Goal: Check status

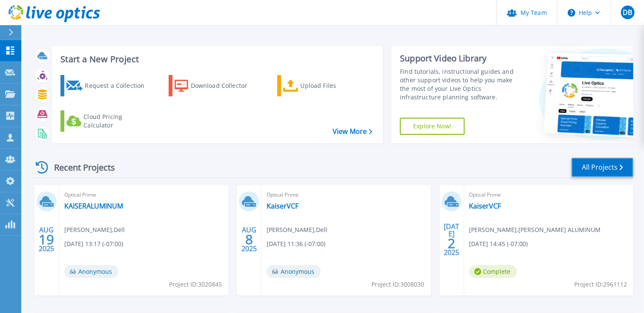
click at [595, 167] on link "All Projects" at bounding box center [603, 167] width 62 height 19
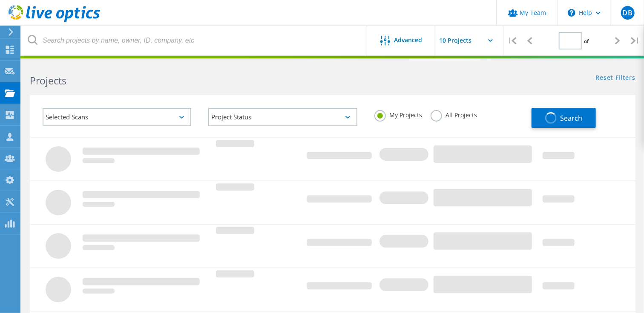
type input "1"
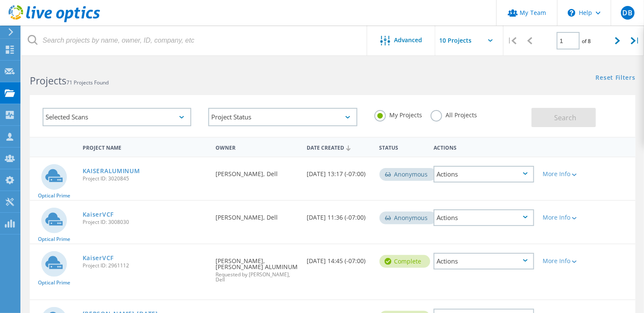
click at [434, 112] on label "All Projects" at bounding box center [454, 114] width 46 height 8
click at [0, 0] on input "All Projects" at bounding box center [0, 0] width 0 height 0
click at [567, 117] on span "Search" at bounding box center [566, 117] width 22 height 9
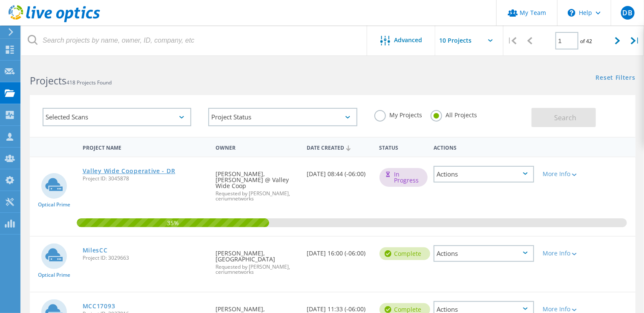
click at [115, 168] on link "Valley Wide Cooperative - DR" at bounding box center [129, 171] width 93 height 6
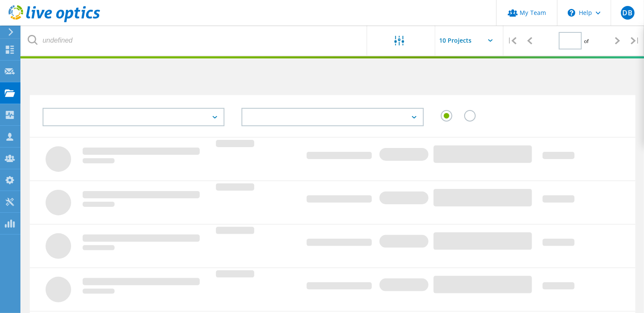
type input "1"
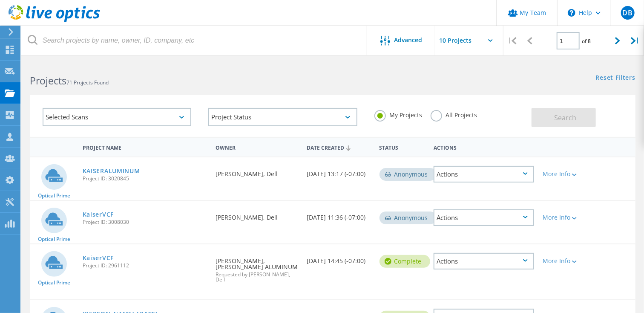
click at [434, 117] on label "All Projects" at bounding box center [454, 114] width 46 height 8
click at [0, 0] on input "All Projects" at bounding box center [0, 0] width 0 height 0
click at [555, 122] on button "Search" at bounding box center [564, 117] width 64 height 19
